Goal: Check status: Check status

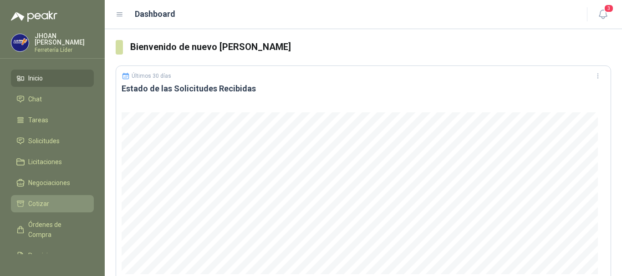
click at [45, 199] on span "Cotizar" at bounding box center [38, 204] width 21 height 10
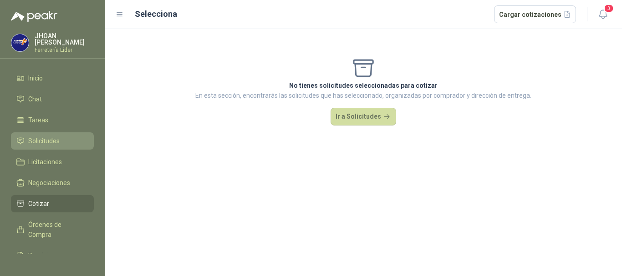
click at [49, 136] on span "Solicitudes" at bounding box center [43, 141] width 31 height 10
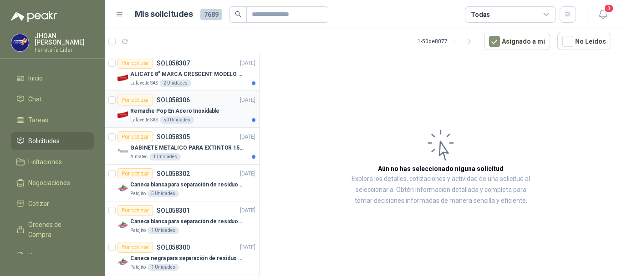
click at [214, 109] on div "Remache Pop En Acero Inoxidable" at bounding box center [192, 111] width 125 height 11
